Goal: Task Accomplishment & Management: Manage account settings

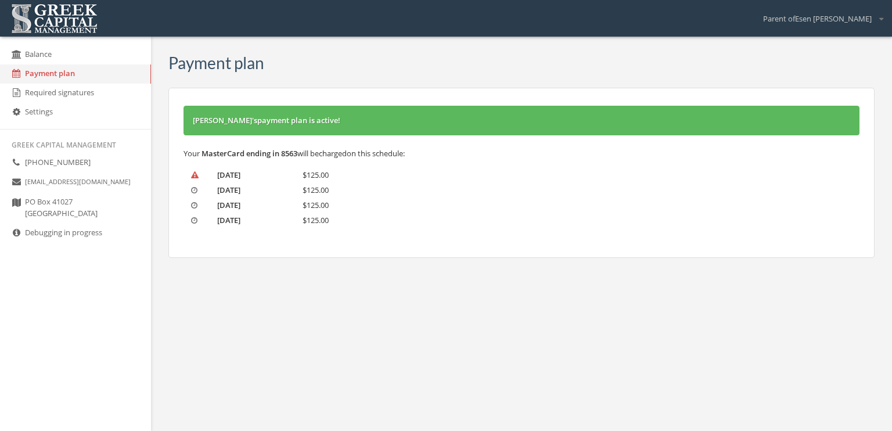
click at [883, 20] on icon at bounding box center [881, 19] width 4 height 8
click at [850, 41] on link "My account" at bounding box center [845, 41] width 84 height 18
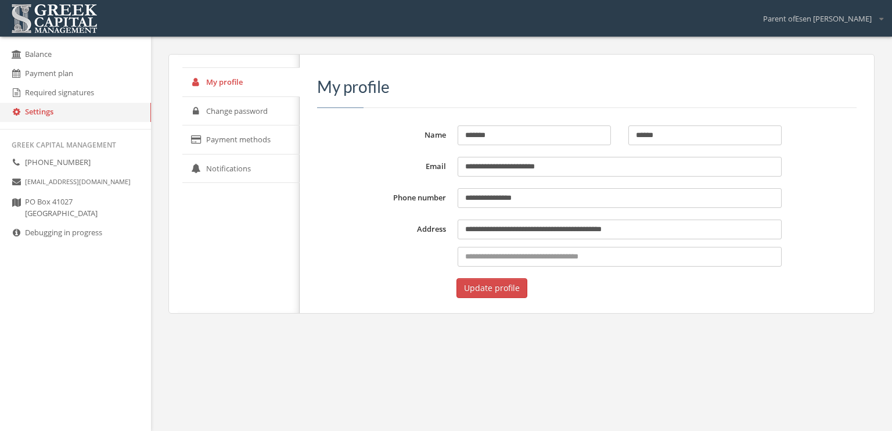
click at [65, 73] on link "Payment plan" at bounding box center [75, 73] width 151 height 19
